Goal: Check status: Check status

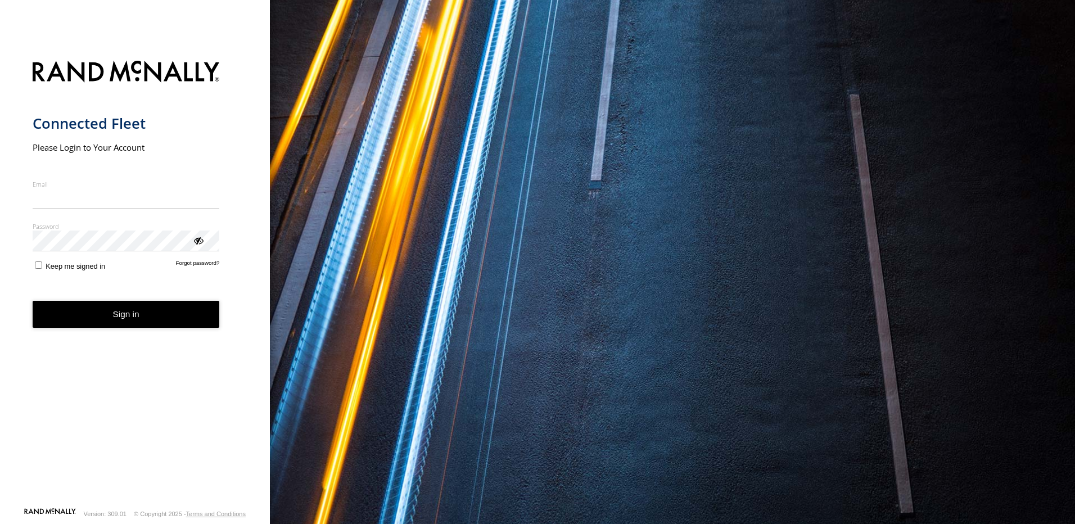
type input "**********"
click at [143, 319] on button "Sign in" at bounding box center [126, 315] width 187 height 28
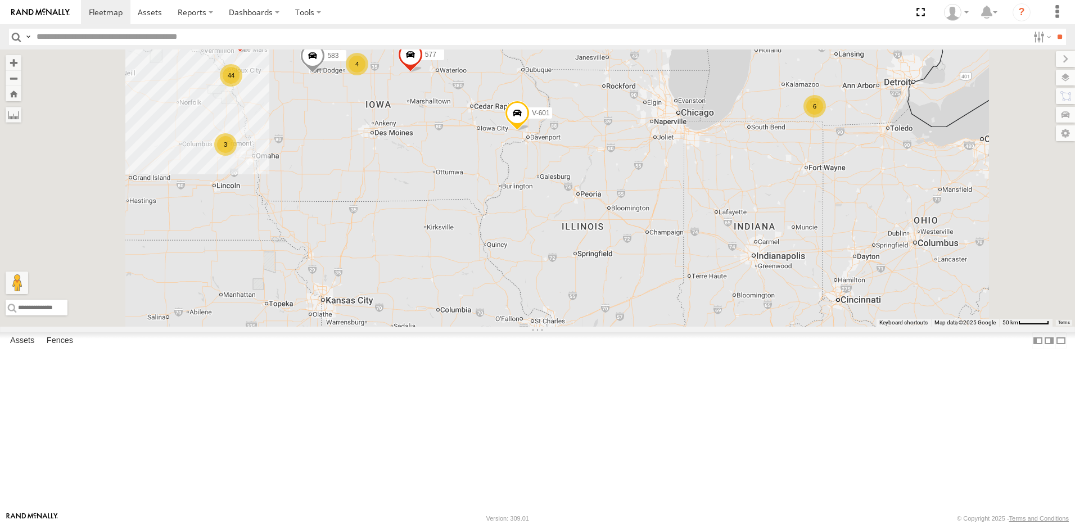
click at [603, 34] on div "5" at bounding box center [591, 22] width 22 height 22
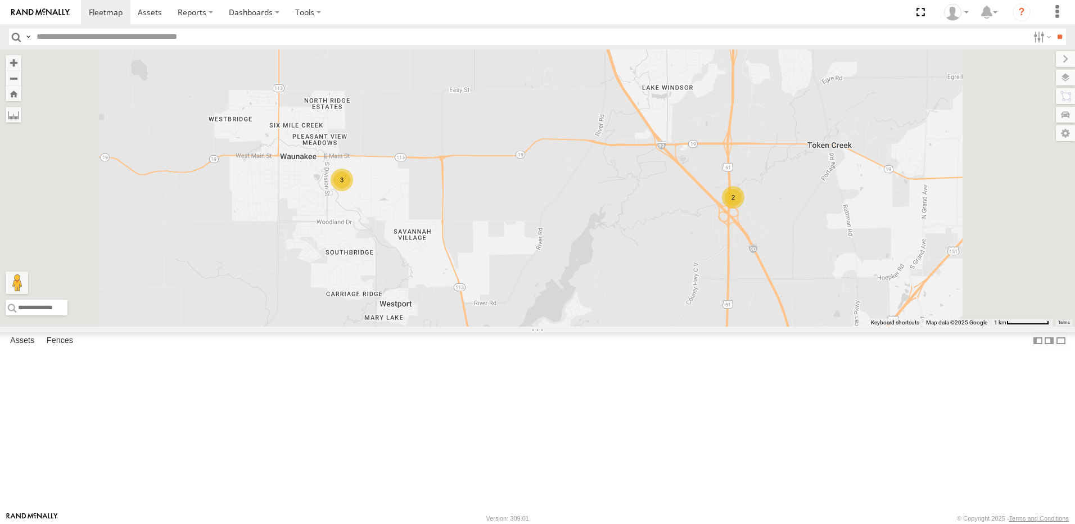
click at [353, 191] on div "3" at bounding box center [342, 180] width 22 height 22
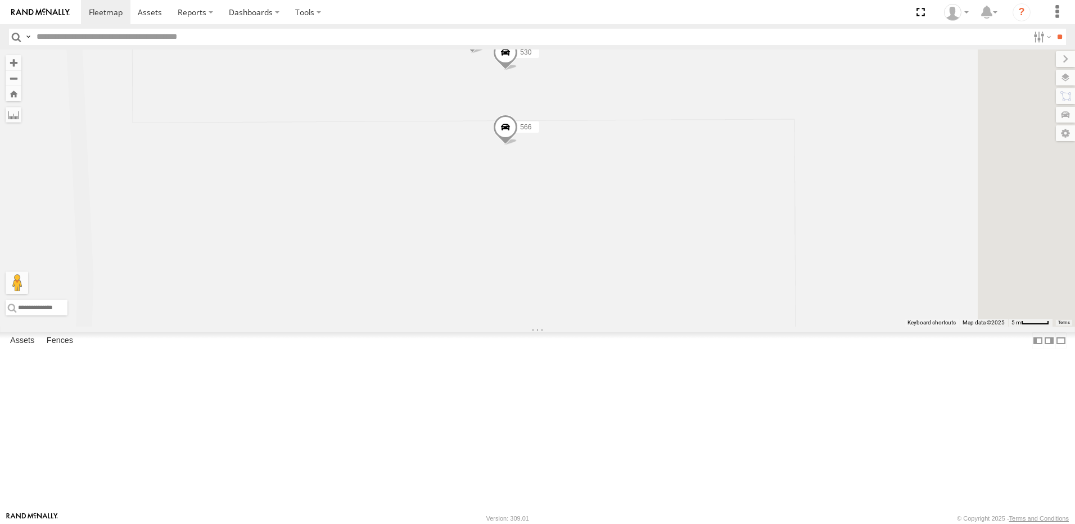
drag, startPoint x: 739, startPoint y: 371, endPoint x: 576, endPoint y: 254, distance: 200.7
click at [576, 258] on div "577 BRSME21213419023263 559 V-601 583 549 566 530 561" at bounding box center [537, 187] width 1075 height 277
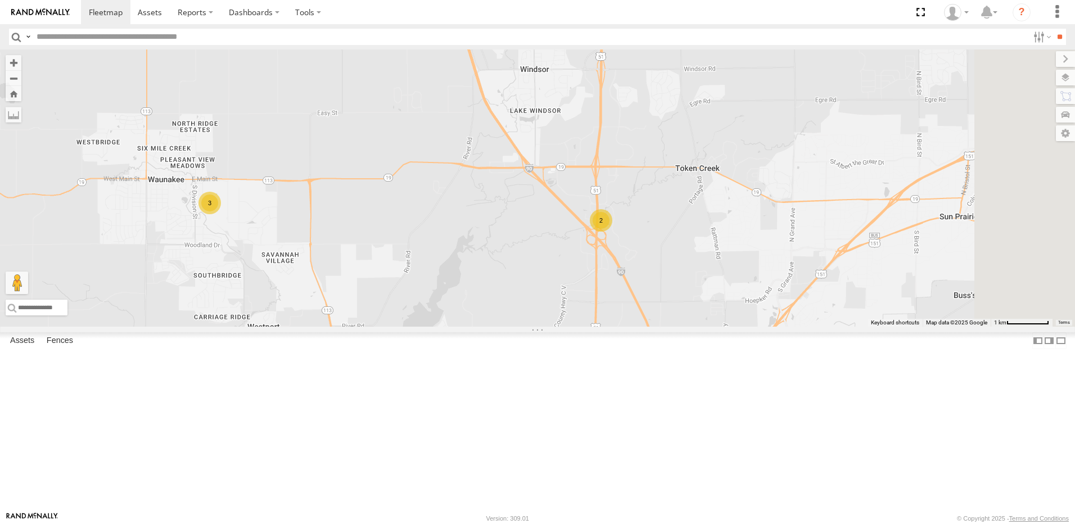
drag, startPoint x: 773, startPoint y: 248, endPoint x: 573, endPoint y: 287, distance: 203.4
click at [573, 287] on div "577 BRSME21213419023263 559 V-601 583 549 2 3" at bounding box center [537, 187] width 1075 height 277
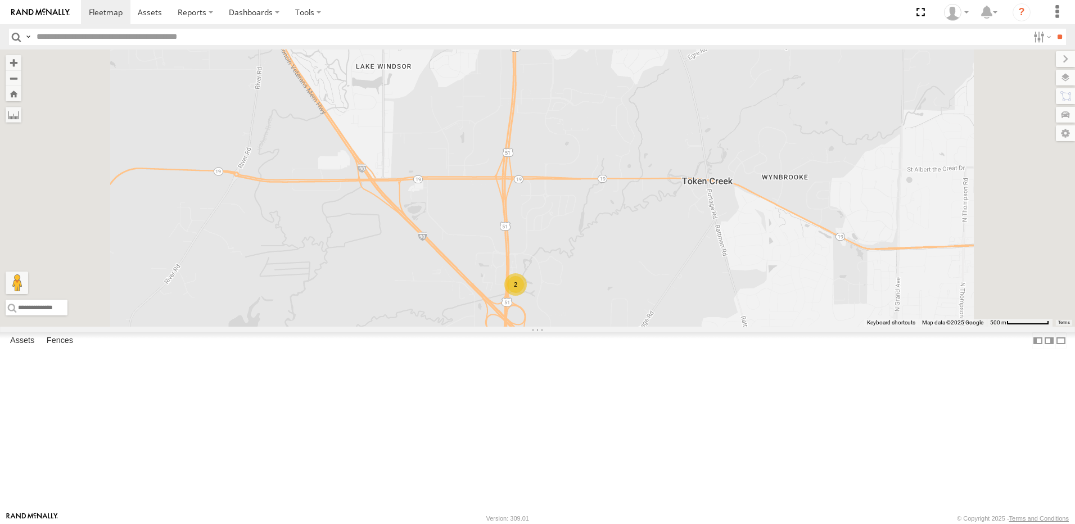
drag, startPoint x: 615, startPoint y: 365, endPoint x: 588, endPoint y: 259, distance: 110.1
click at [590, 270] on div "577 BRSME21213419023263 559 V-601 583 549 2" at bounding box center [537, 187] width 1075 height 277
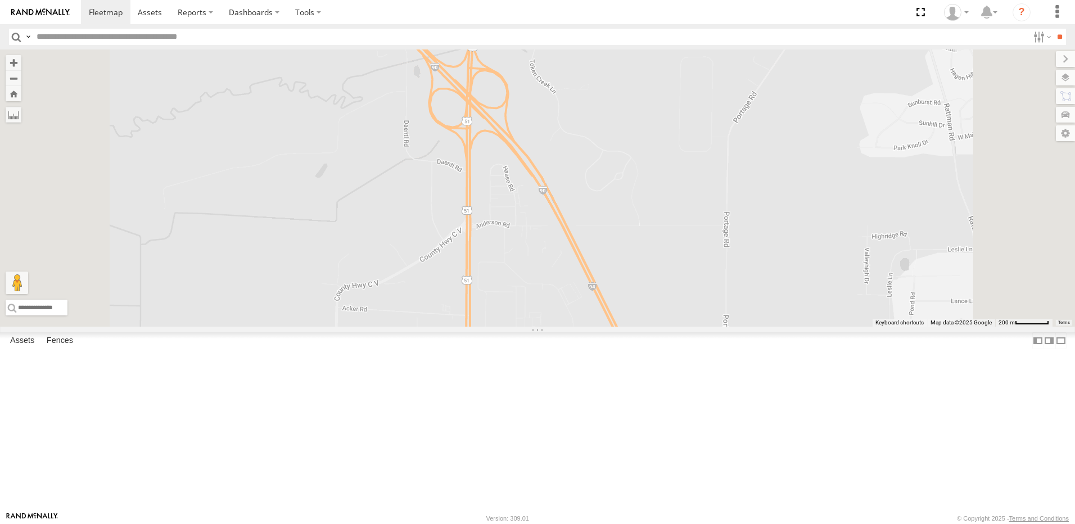
click at [499, 40] on div "2" at bounding box center [488, 29] width 22 height 22
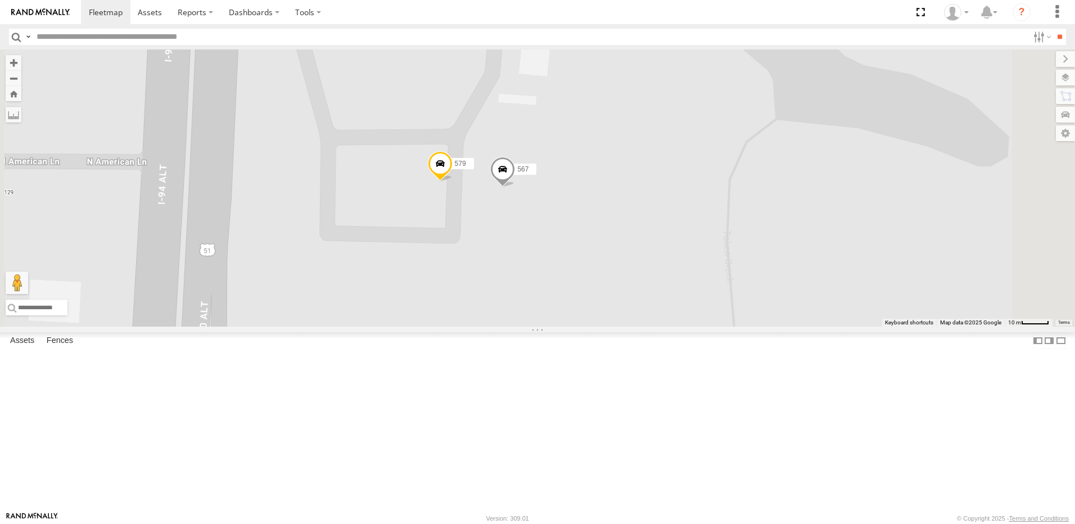
click at [515, 187] on span at bounding box center [502, 172] width 25 height 30
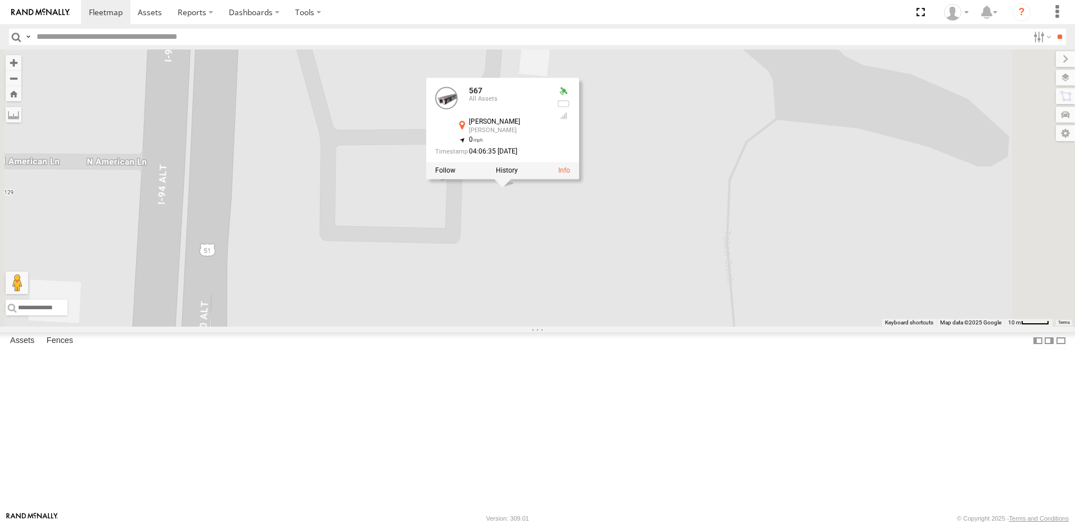
click at [530, 319] on div "577 BRSME21213419023263 559 V-601 583 549 579 567 567 All Assets [PERSON_NAME] …" at bounding box center [537, 187] width 1075 height 277
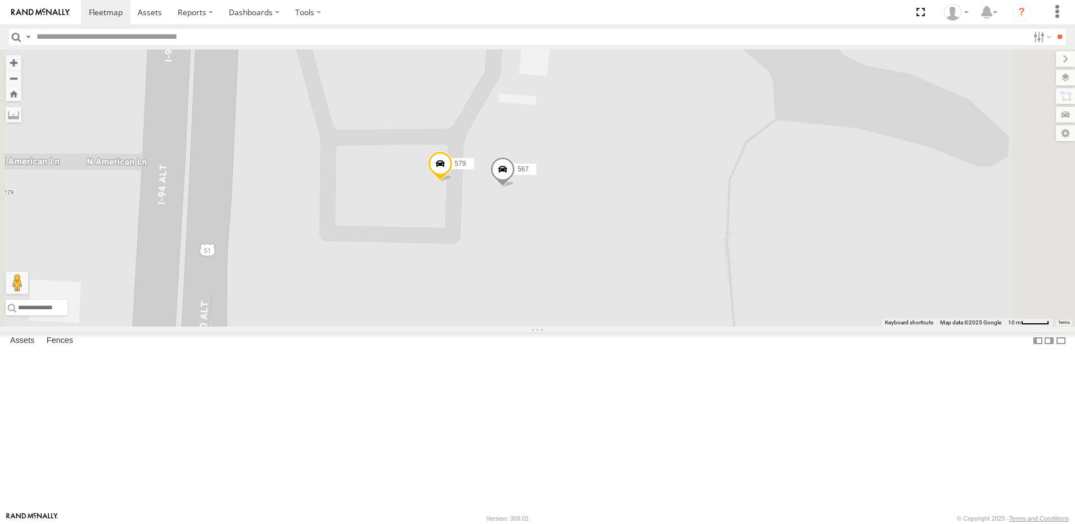
click at [453, 182] on span at bounding box center [440, 166] width 25 height 30
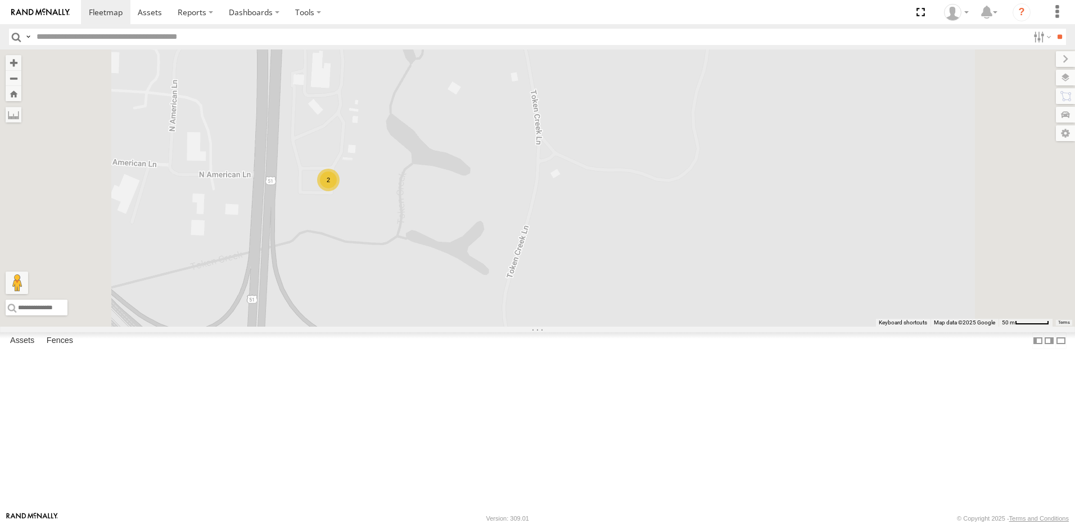
drag, startPoint x: 580, startPoint y: 299, endPoint x: 585, endPoint y: 293, distance: 7.2
click at [581, 299] on div "577 BRSME21213419023263 559 V-601 583 549 2" at bounding box center [537, 187] width 1075 height 277
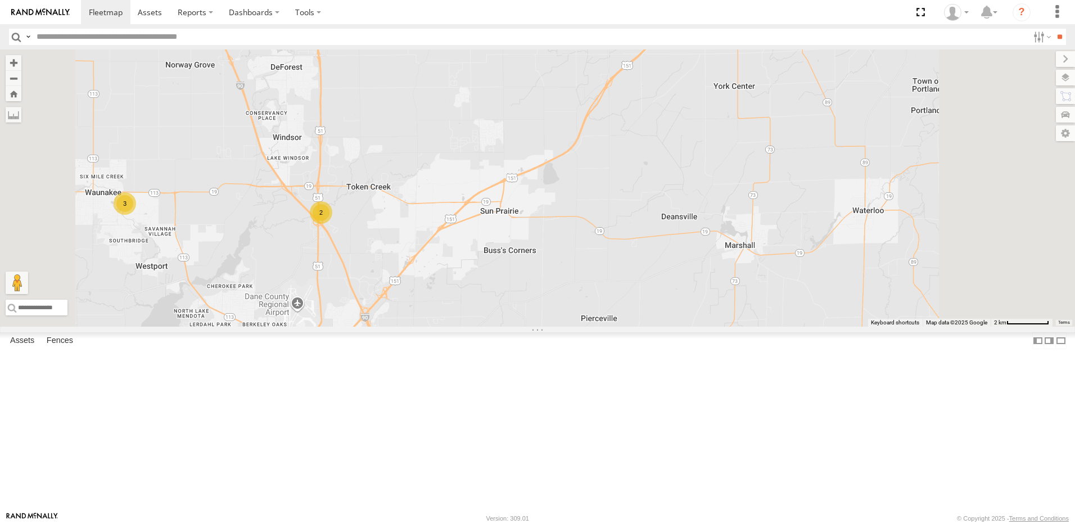
drag, startPoint x: 428, startPoint y: 310, endPoint x: 566, endPoint y: 229, distance: 159.0
click at [559, 233] on div "577 BRSME21213419023263 559 V-601 583 549 2 3" at bounding box center [537, 187] width 1075 height 277
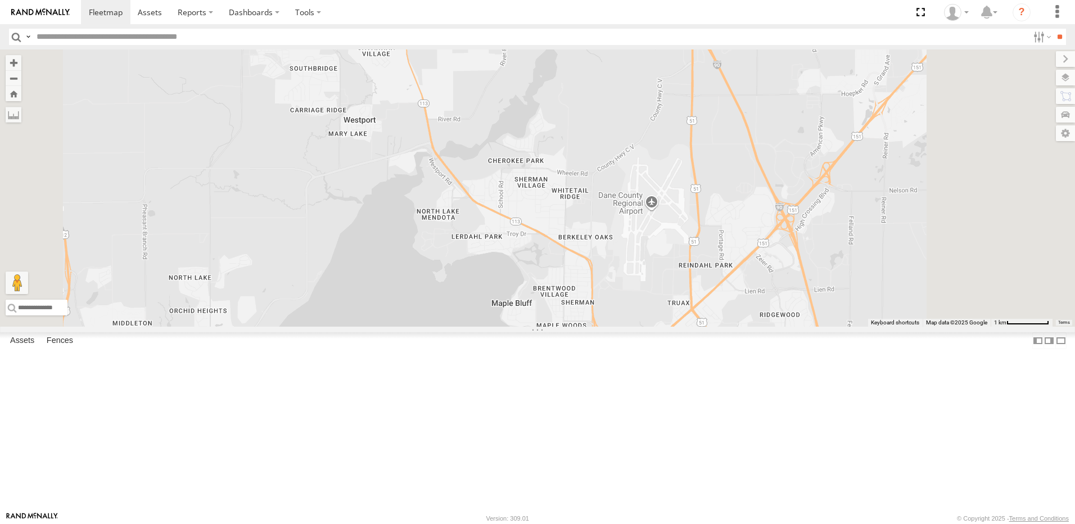
drag, startPoint x: 667, startPoint y: 230, endPoint x: 631, endPoint y: 273, distance: 55.5
click at [634, 269] on div "577 BRSME21213419023263 559 V-601 583 549 2" at bounding box center [537, 187] width 1075 height 277
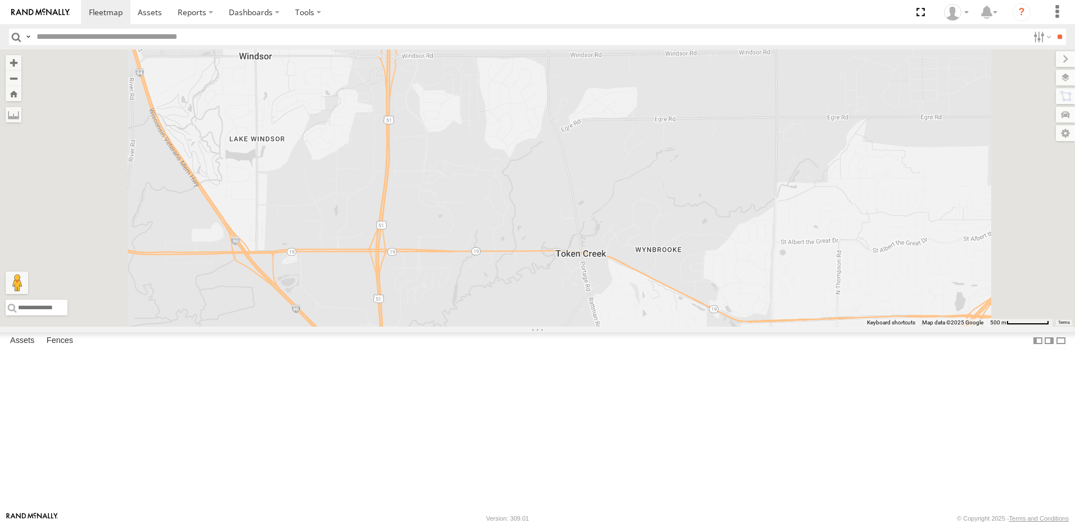
drag, startPoint x: 524, startPoint y: 448, endPoint x: 590, endPoint y: 276, distance: 184.1
click at [585, 290] on div "577 BRSME21213419023263 559 V-601 583 549 2" at bounding box center [537, 187] width 1075 height 277
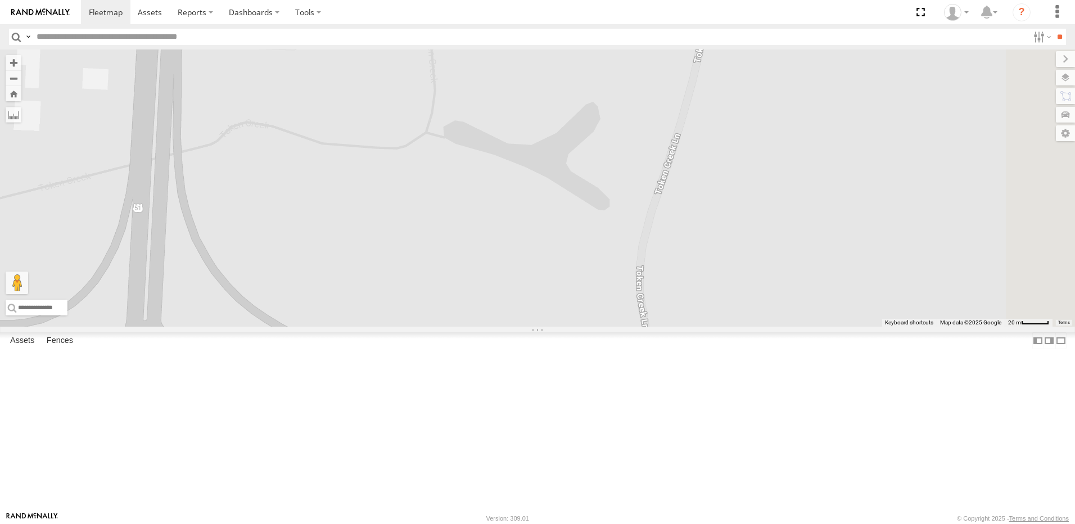
drag, startPoint x: 495, startPoint y: 201, endPoint x: 539, endPoint y: 322, distance: 128.6
click at [535, 321] on div "577 BRSME21213419023263 559 V-601 583 549" at bounding box center [537, 187] width 1075 height 277
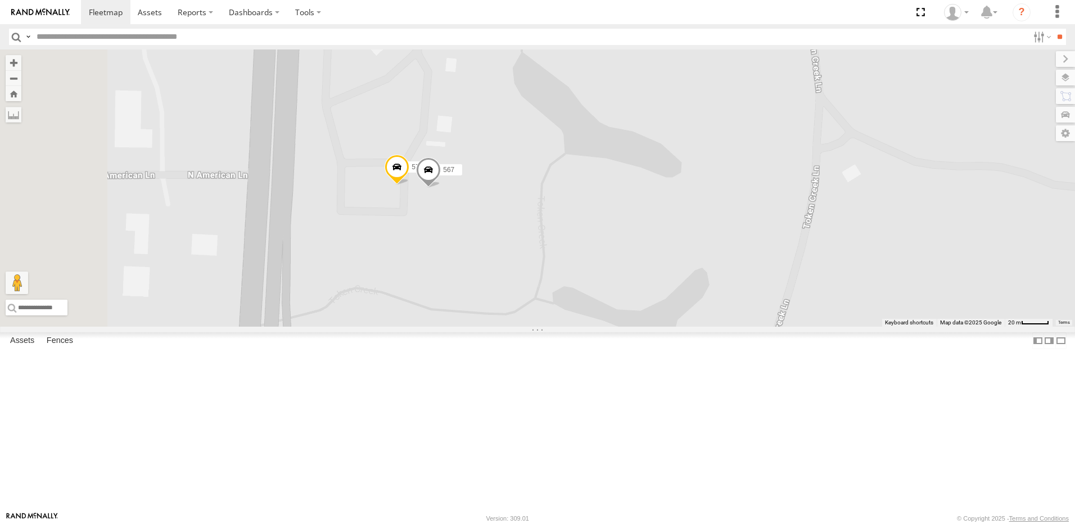
drag, startPoint x: 579, startPoint y: 260, endPoint x: 561, endPoint y: 356, distance: 97.7
click at [561, 327] on div "577 BRSME21213419023263 559 V-601 583 549 579 567" at bounding box center [537, 187] width 1075 height 277
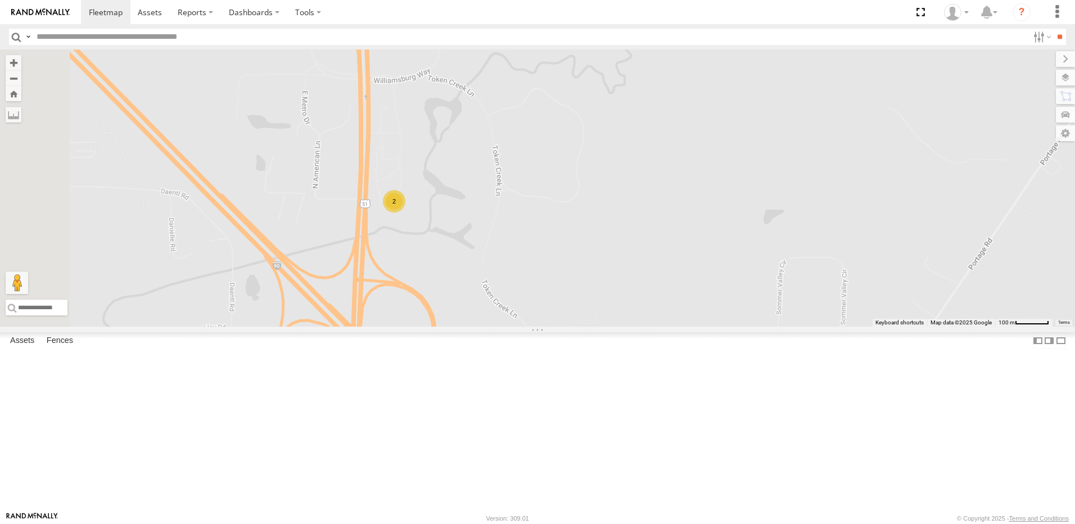
drag, startPoint x: 530, startPoint y: 376, endPoint x: 594, endPoint y: 232, distance: 157.8
click at [582, 264] on div "577 BRSME21213419023263 559 V-601 583 549 2" at bounding box center [537, 187] width 1075 height 277
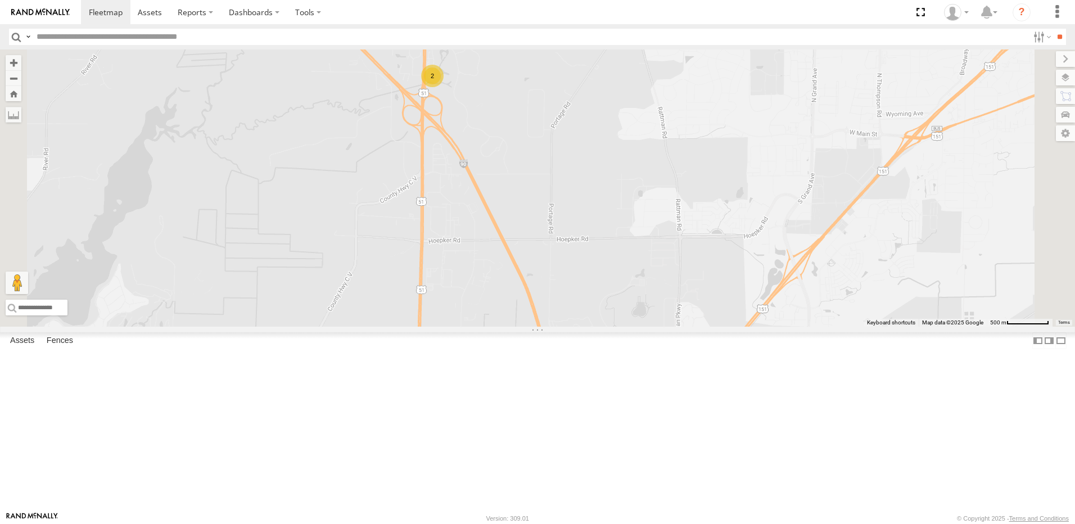
drag, startPoint x: 622, startPoint y: 385, endPoint x: 575, endPoint y: 246, distance: 147.4
click at [577, 249] on div "577 BRSME21213419023263 559 V-601 583 549 2" at bounding box center [537, 187] width 1075 height 277
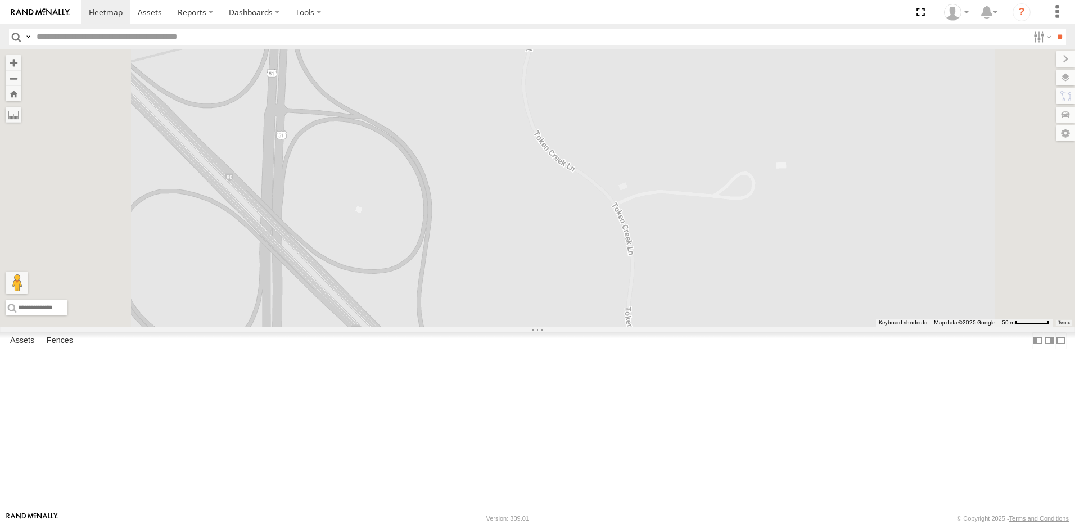
drag, startPoint x: 507, startPoint y: 116, endPoint x: 525, endPoint y: 188, distance: 73.8
click at [525, 188] on div "577 BRSME21213419023263 559 V-601 583 549 2" at bounding box center [537, 187] width 1075 height 277
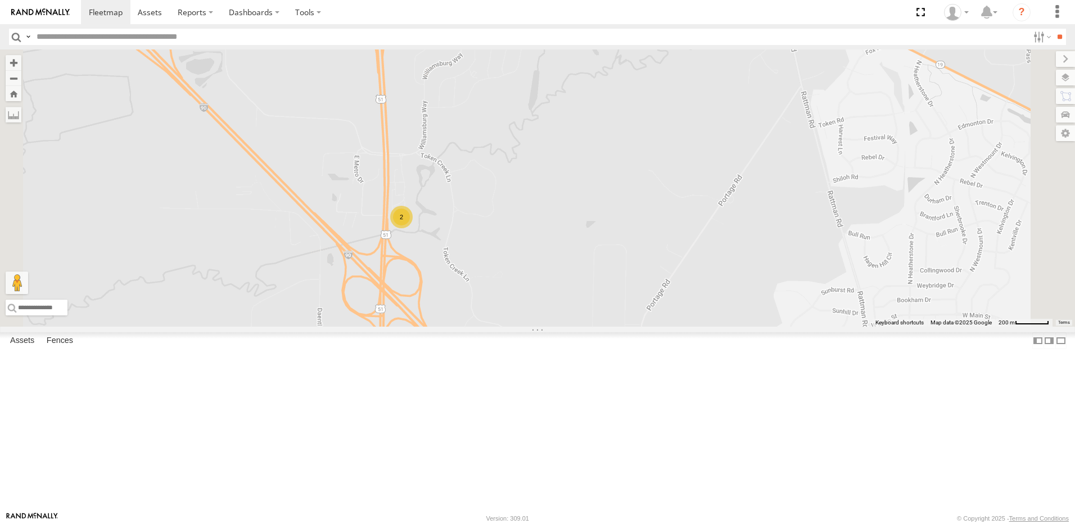
drag, startPoint x: 508, startPoint y: 188, endPoint x: 512, endPoint y: 283, distance: 94.5
click at [511, 283] on div "577 BRSME21213419023263 559 V-601 583 549 2" at bounding box center [537, 187] width 1075 height 277
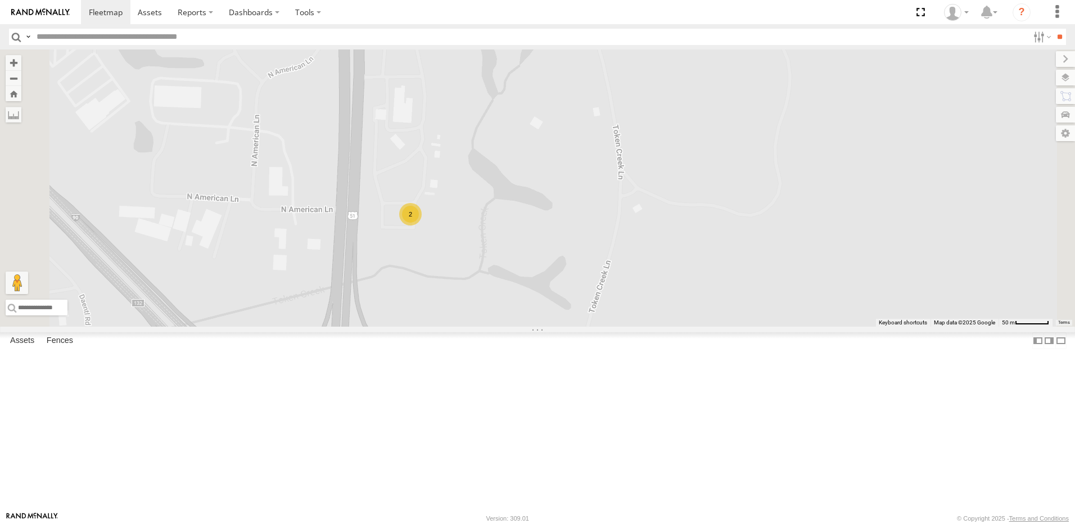
drag, startPoint x: 496, startPoint y: 361, endPoint x: 528, endPoint y: 237, distance: 127.8
click at [527, 245] on div "577 BRSME21213419023263 559 V-601 583 549 2" at bounding box center [537, 187] width 1075 height 277
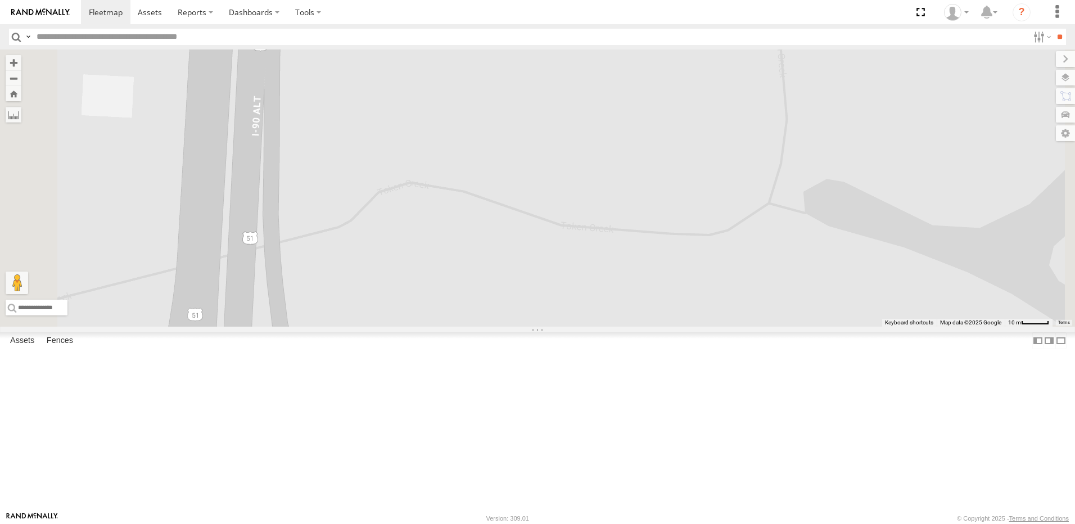
drag, startPoint x: 597, startPoint y: 156, endPoint x: 546, endPoint y: 246, distance: 103.0
click at [550, 237] on div "577 BRSME21213419023263 559 V-601 583 549 579 567" at bounding box center [537, 187] width 1075 height 277
